Goal: Transaction & Acquisition: Subscribe to service/newsletter

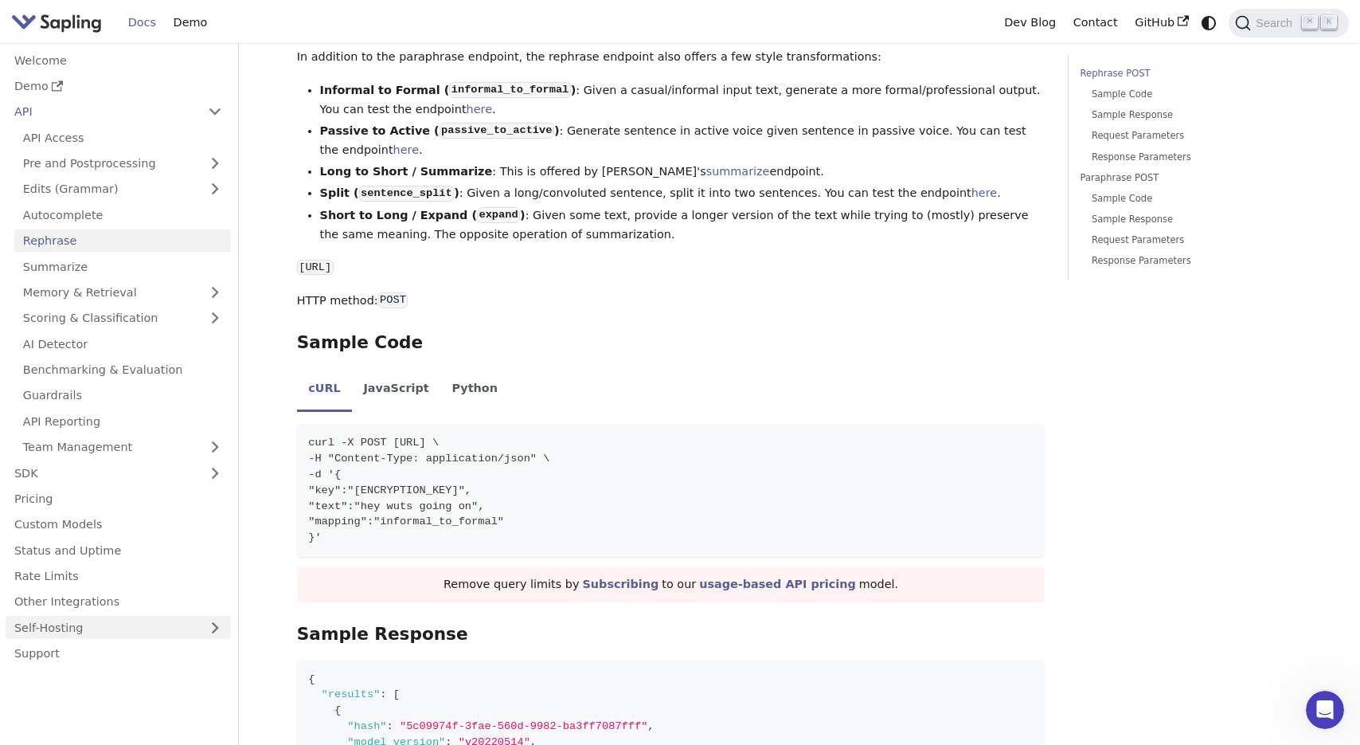
scroll to position [314, 0]
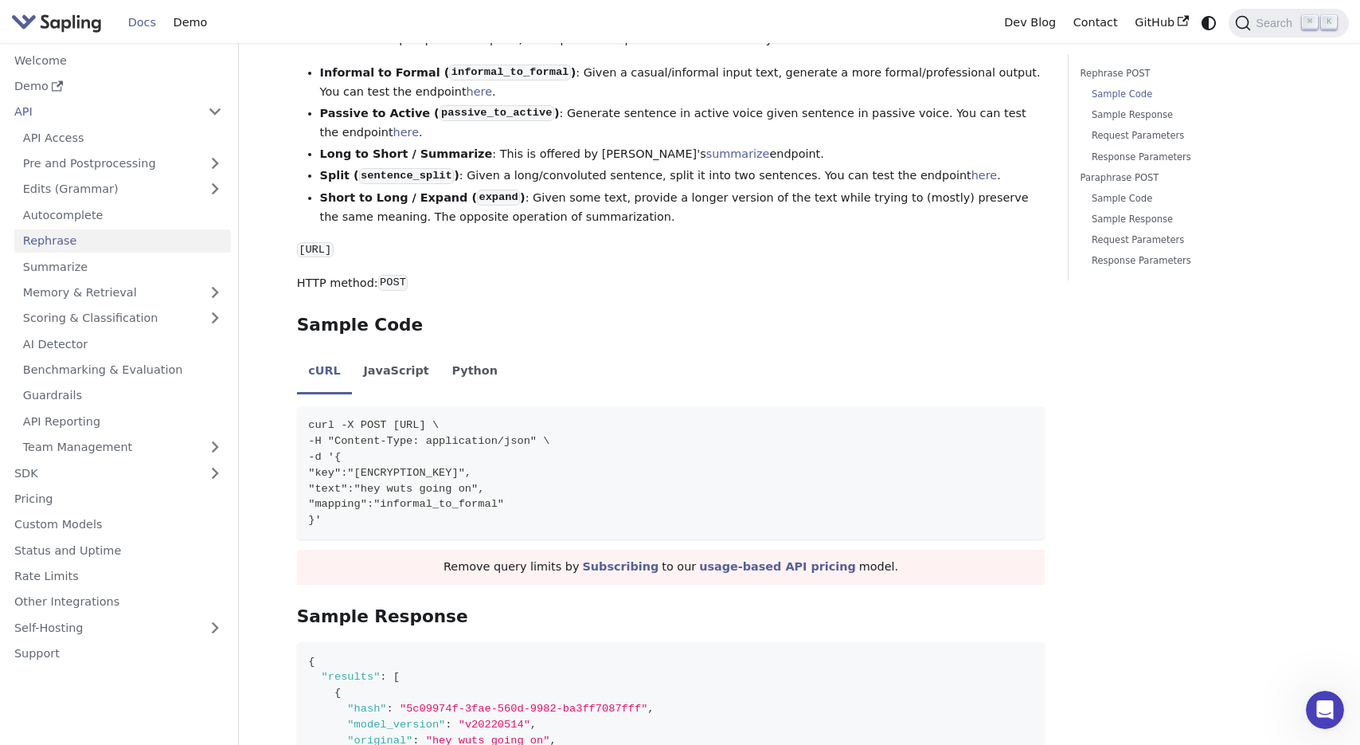
click at [70, 589] on ul "Welcome Demo API API Access Pre and Postprocessing Preprocessing Preprocessing …" at bounding box center [118, 357] width 225 height 616
click at [74, 571] on link "Rate Limits" at bounding box center [118, 576] width 225 height 23
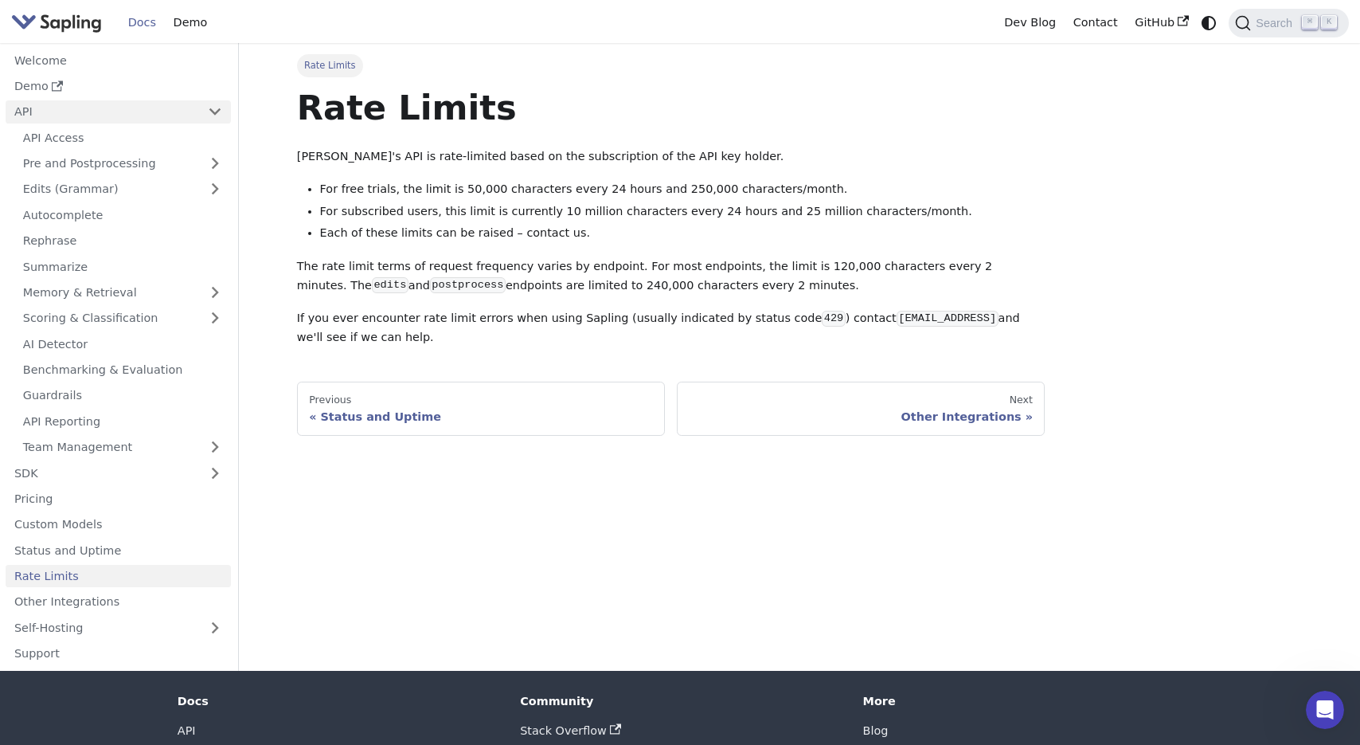
click at [136, 109] on link "API" at bounding box center [102, 111] width 193 height 23
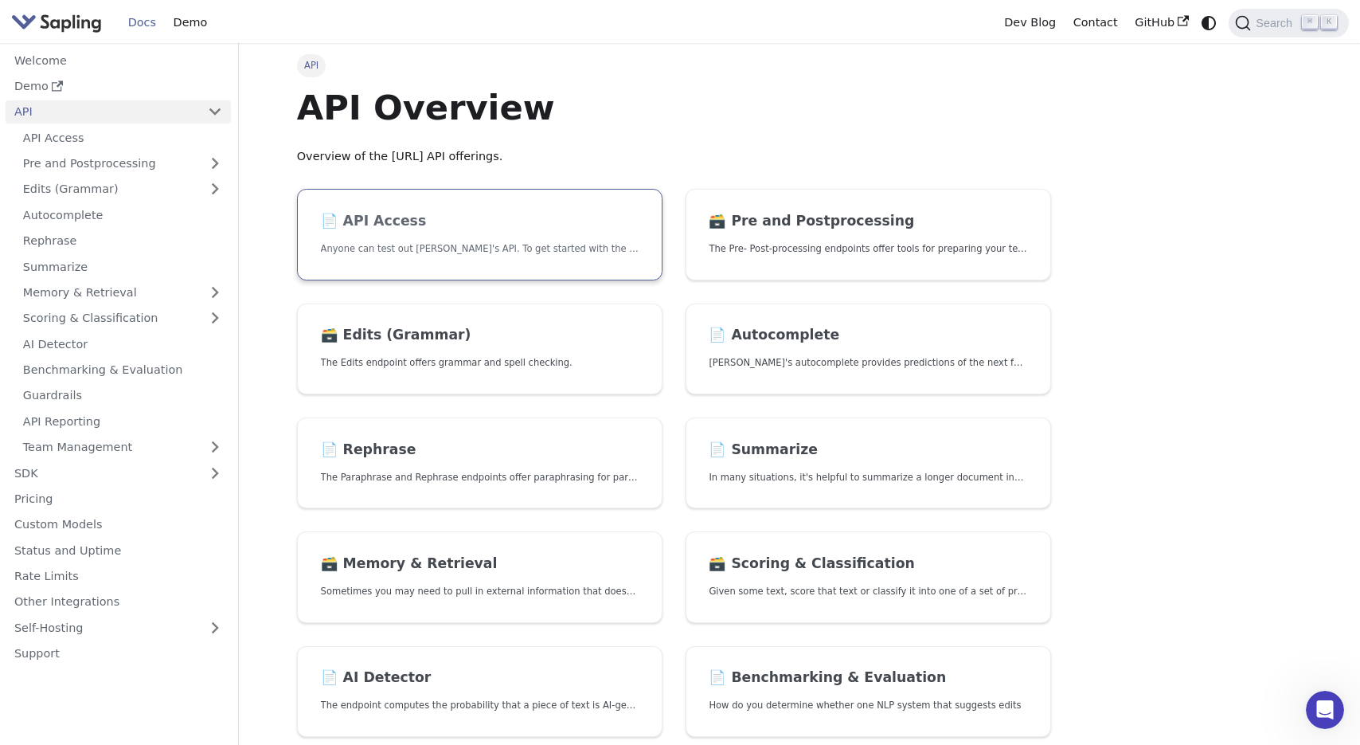
click at [588, 229] on h2 "📄️ API Access" at bounding box center [480, 222] width 318 height 18
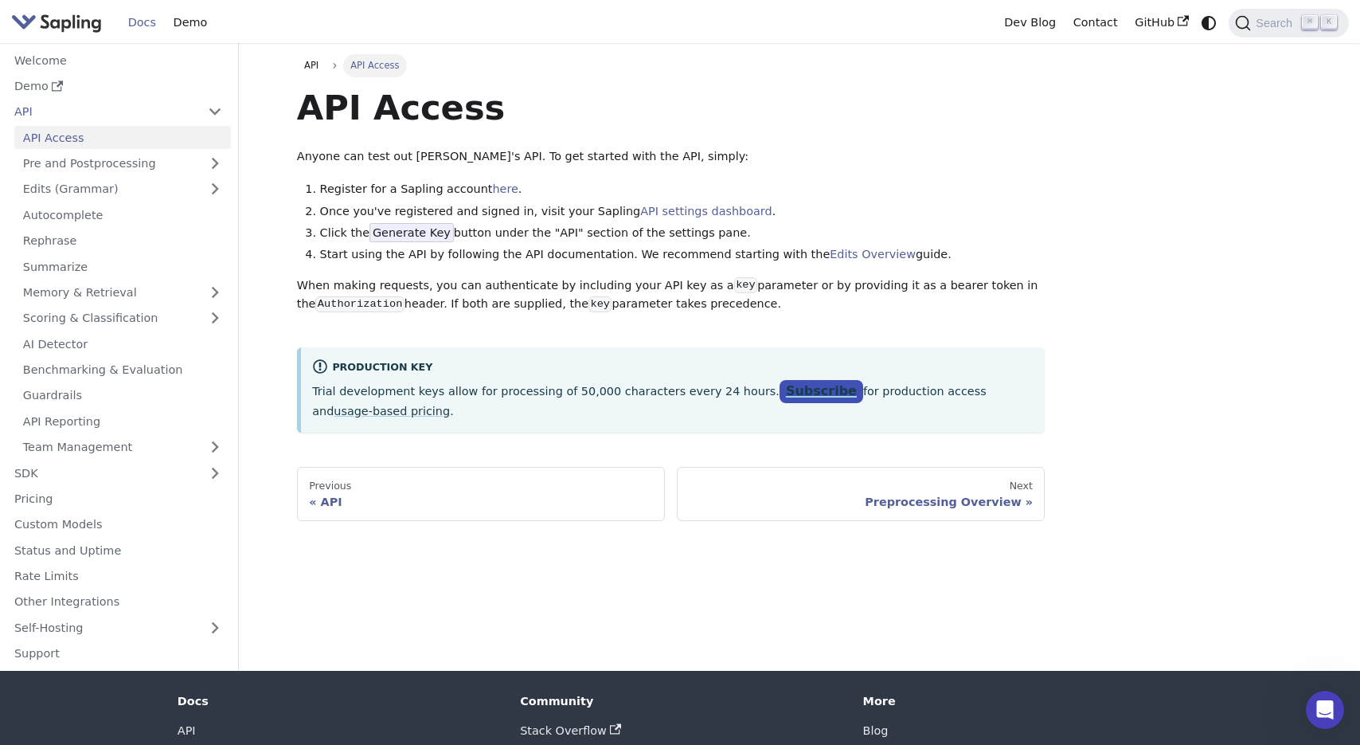
click at [797, 389] on link "Subscribe" at bounding box center [822, 391] width 84 height 23
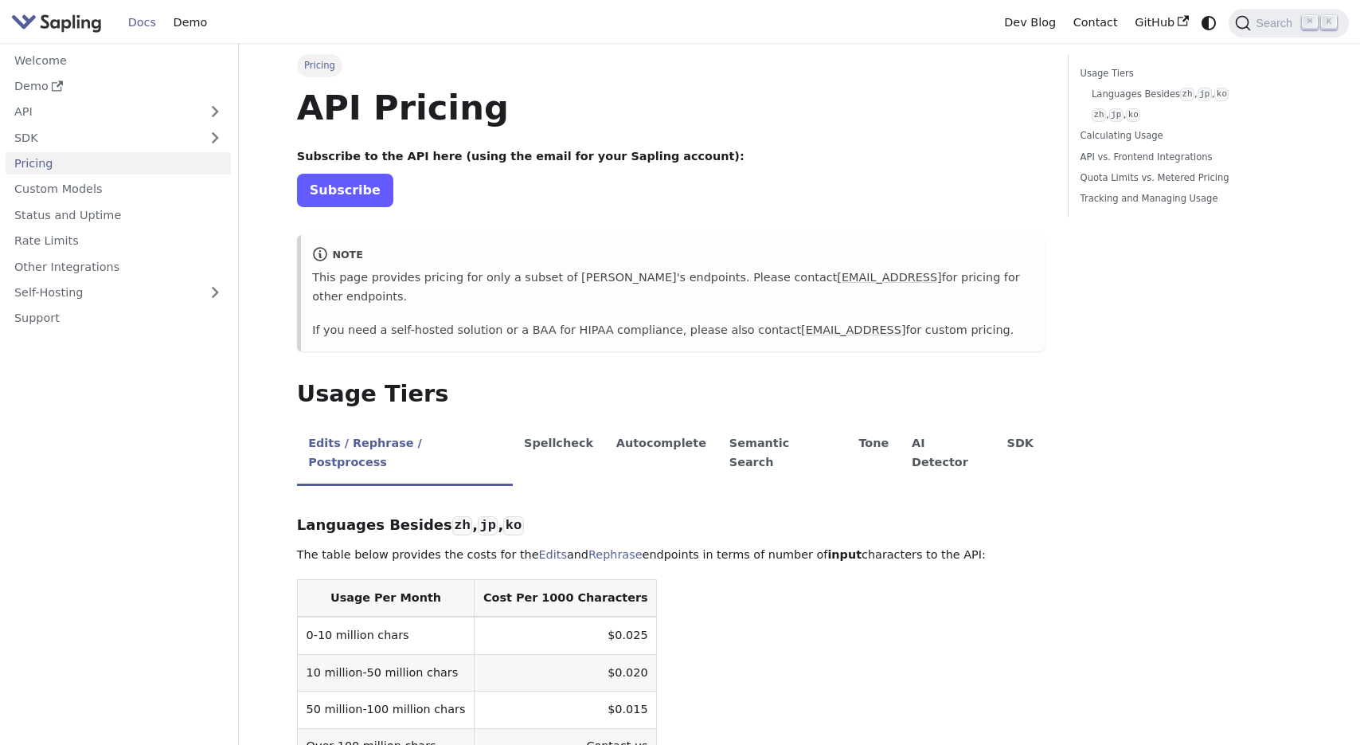
click at [329, 189] on link "Subscribe" at bounding box center [345, 190] width 96 height 33
